Goal: Task Accomplishment & Management: Use online tool/utility

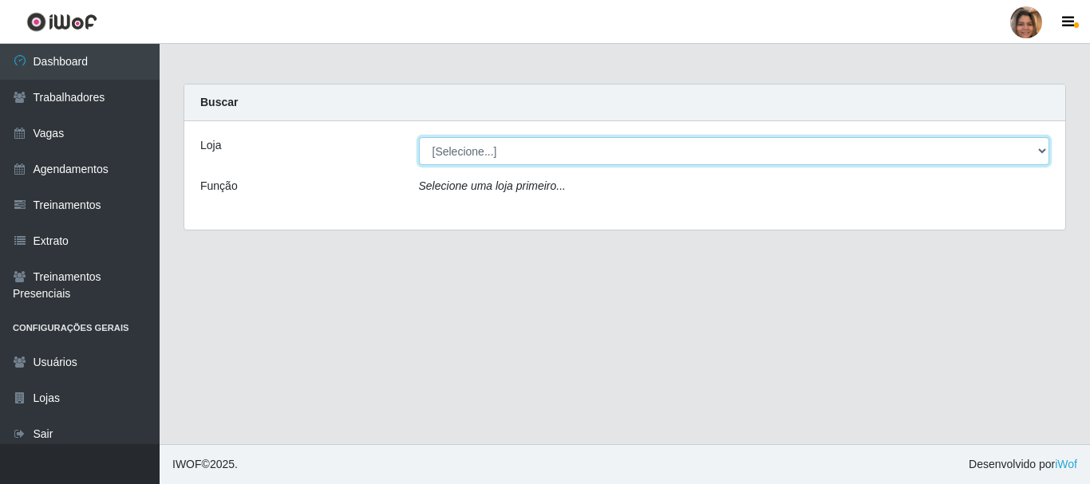
click at [1042, 142] on select "[Selecione...] Mar Vermelho - CEASA Mar Vermelho - Centro de Distribuição" at bounding box center [734, 151] width 631 height 28
select select "474"
click at [419, 137] on select "[Selecione...] Mar Vermelho - CEASA Mar Vermelho - Centro de Distribuição" at bounding box center [734, 151] width 631 height 28
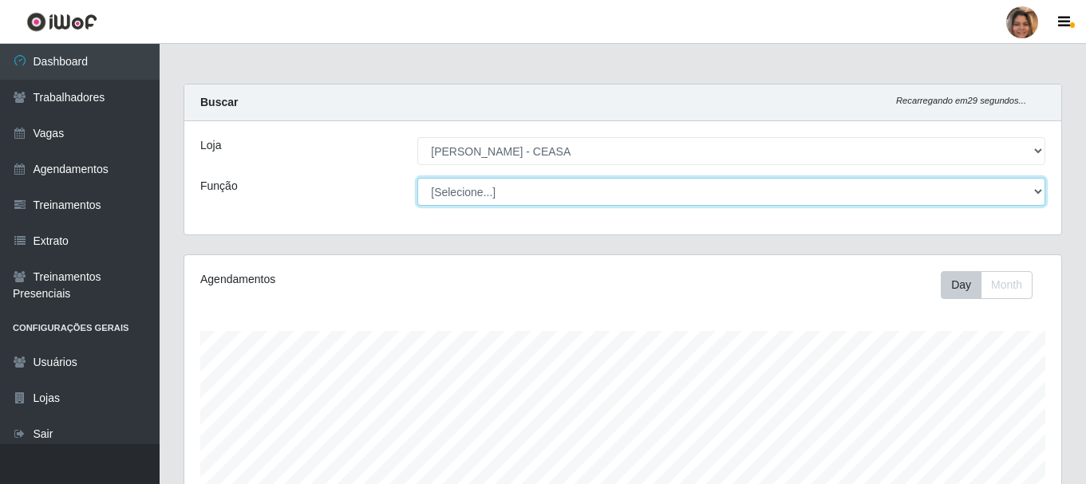
scroll to position [331, 877]
click at [732, 198] on select "[Selecione...] Repositor Repositor + Repositor ++" at bounding box center [731, 192] width 628 height 28
select select "24"
click at [417, 178] on select "[Selecione...] Repositor Repositor + Repositor ++" at bounding box center [731, 192] width 628 height 28
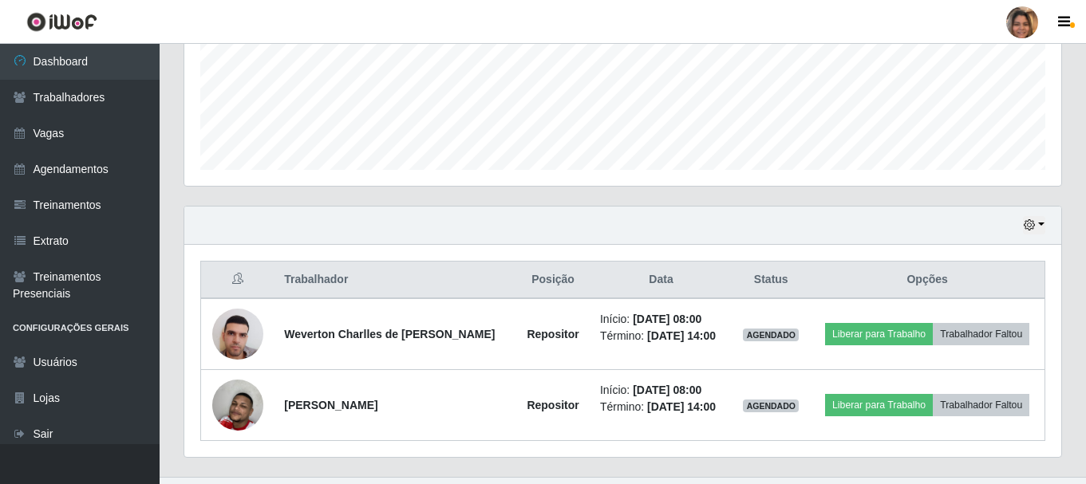
scroll to position [401, 0]
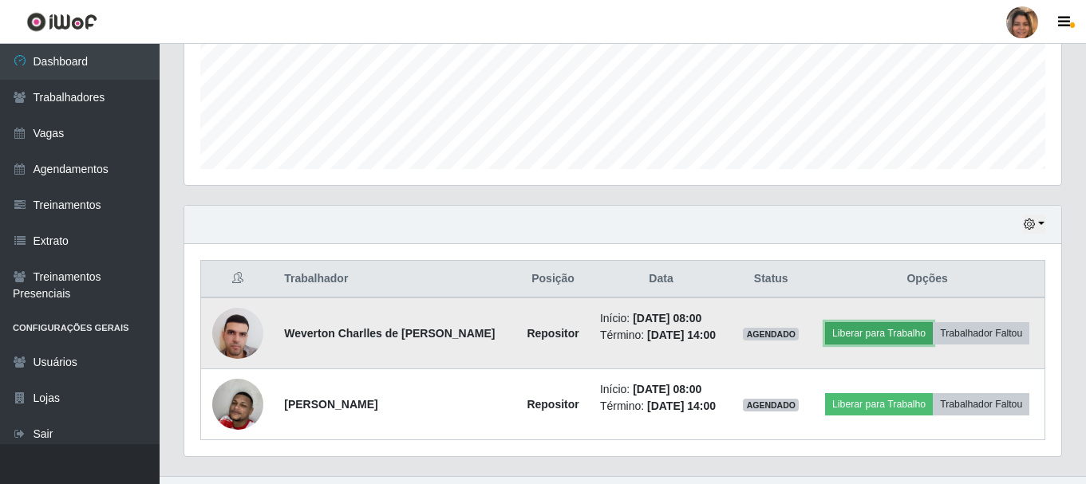
click at [907, 324] on button "Liberar para Trabalho" at bounding box center [879, 333] width 108 height 22
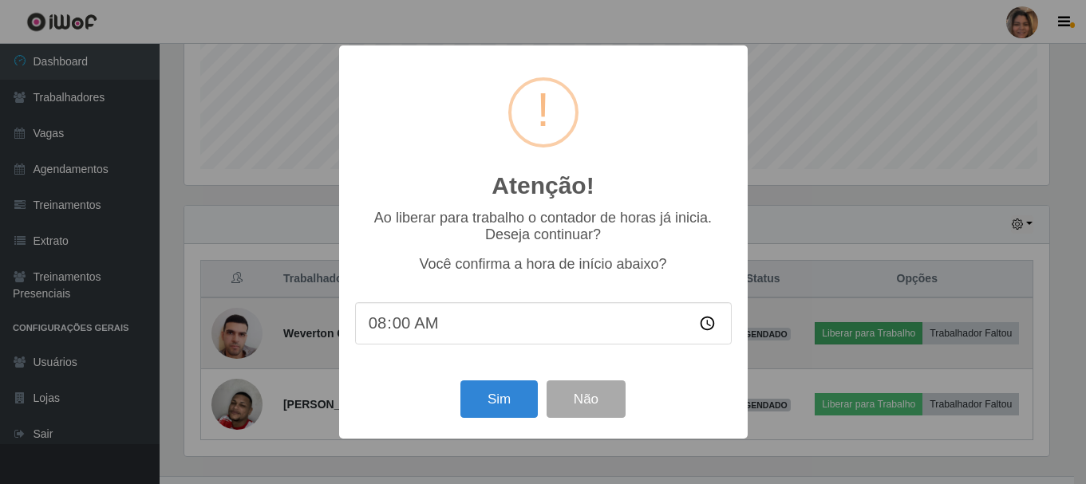
scroll to position [331, 869]
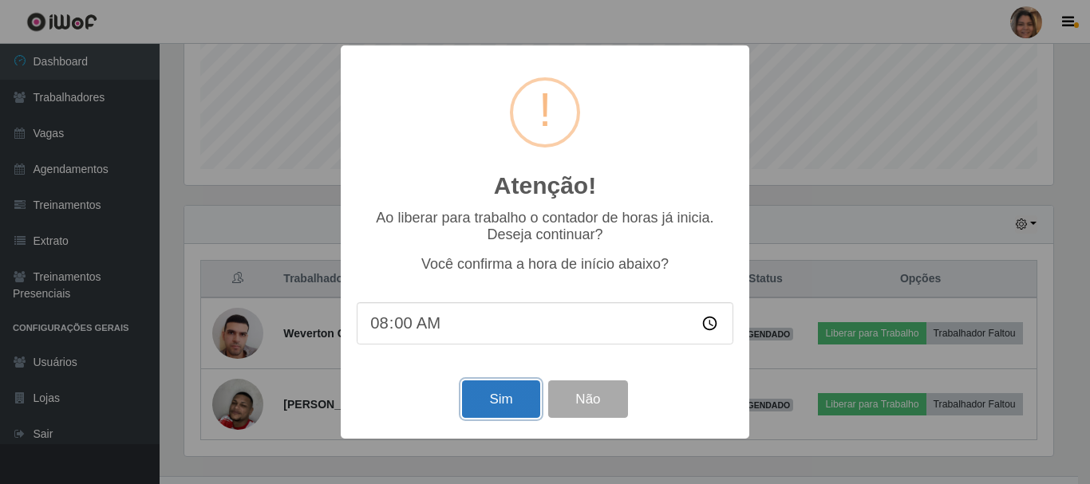
click at [512, 409] on button "Sim" at bounding box center [500, 400] width 77 height 38
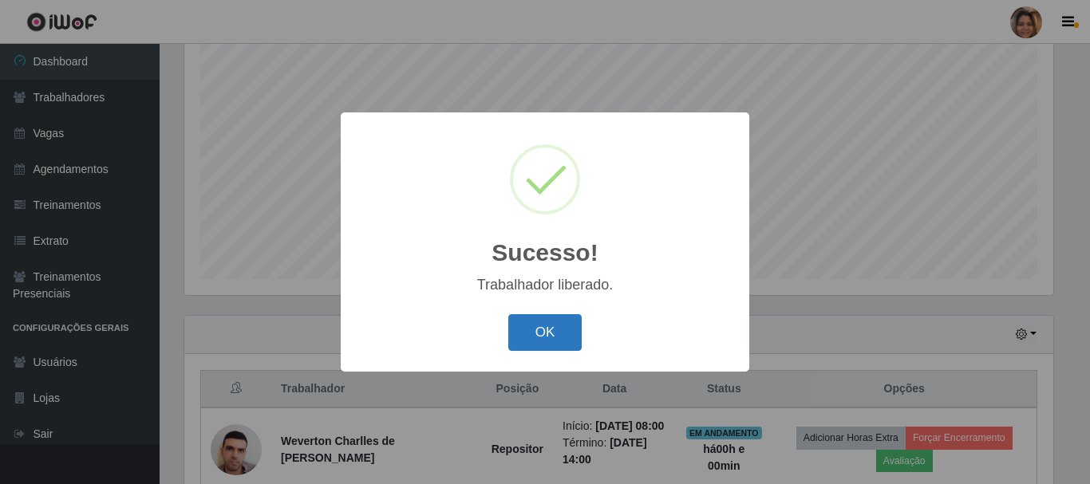
click at [567, 328] on button "OK" at bounding box center [545, 333] width 74 height 38
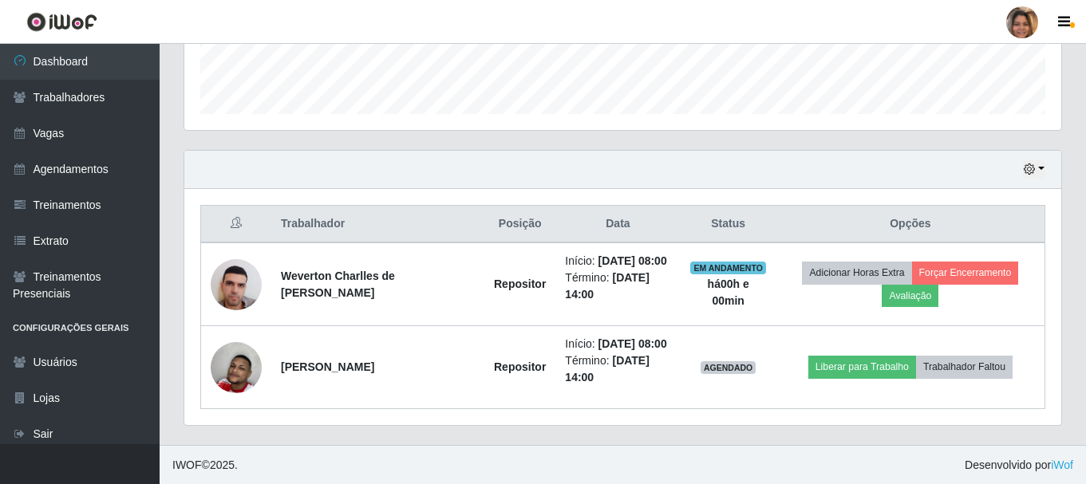
scroll to position [457, 0]
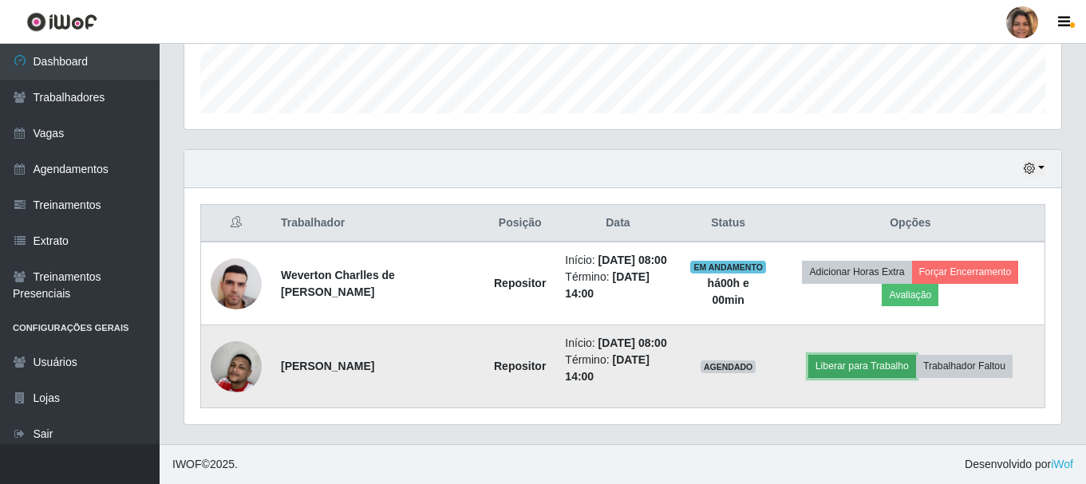
click at [899, 359] on button "Liberar para Trabalho" at bounding box center [863, 366] width 108 height 22
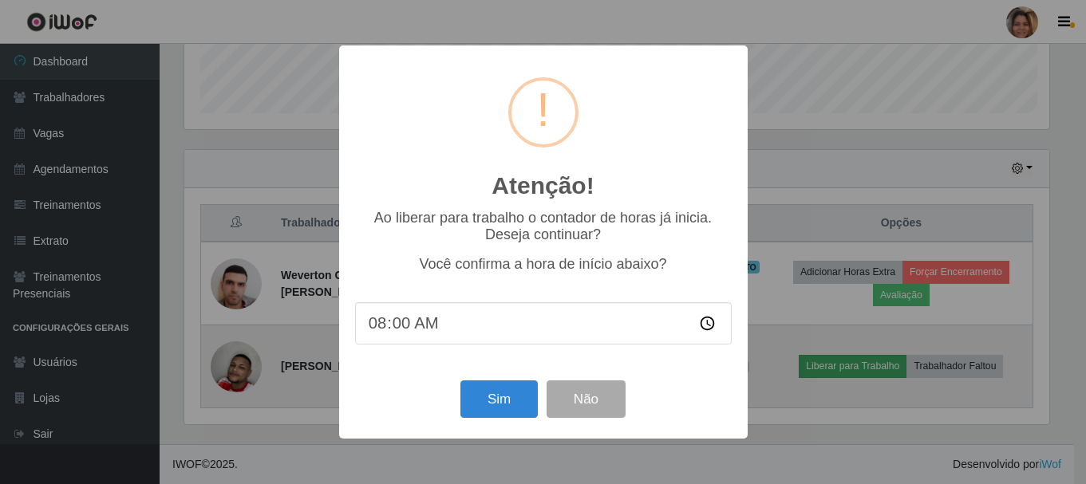
scroll to position [331, 869]
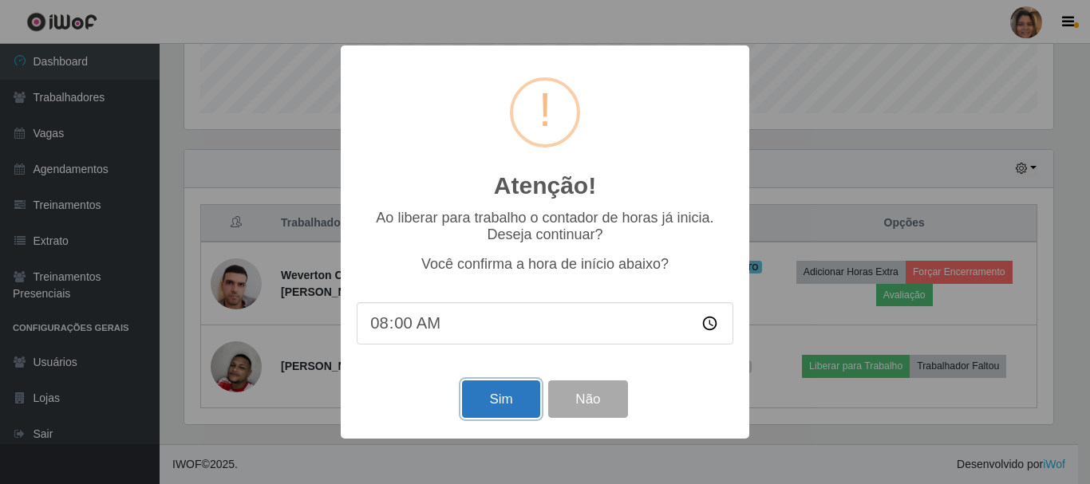
click at [507, 405] on button "Sim" at bounding box center [500, 400] width 77 height 38
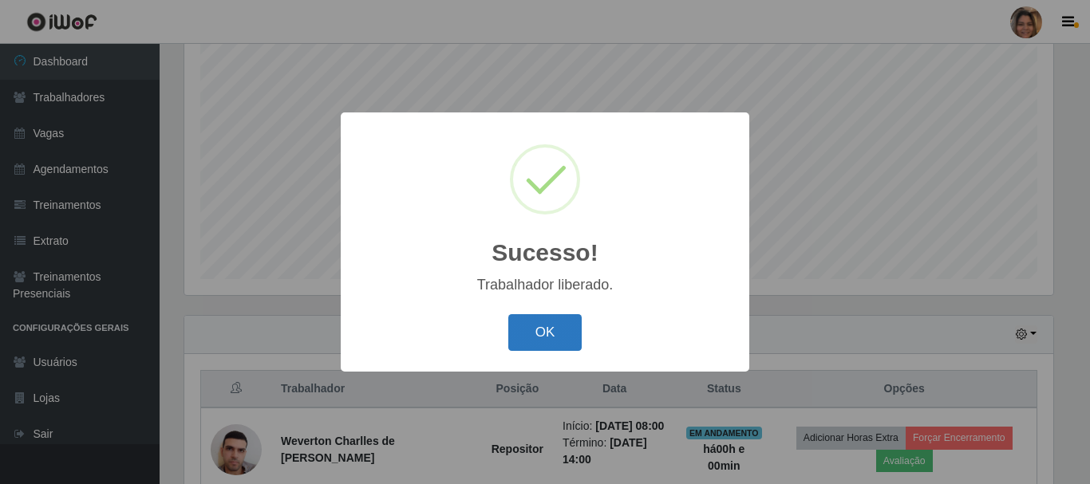
click at [529, 318] on button "OK" at bounding box center [545, 333] width 74 height 38
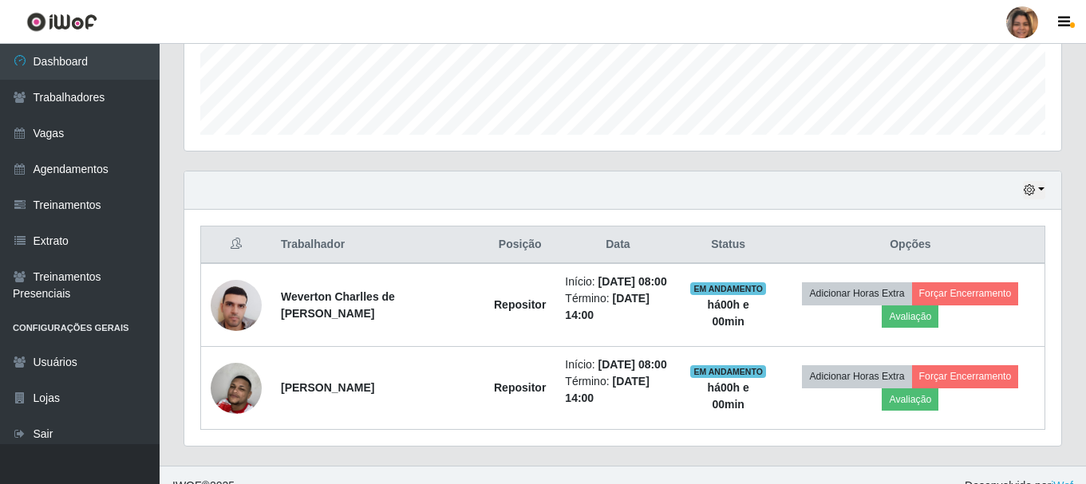
scroll to position [457, 0]
